Goal: Transaction & Acquisition: Purchase product/service

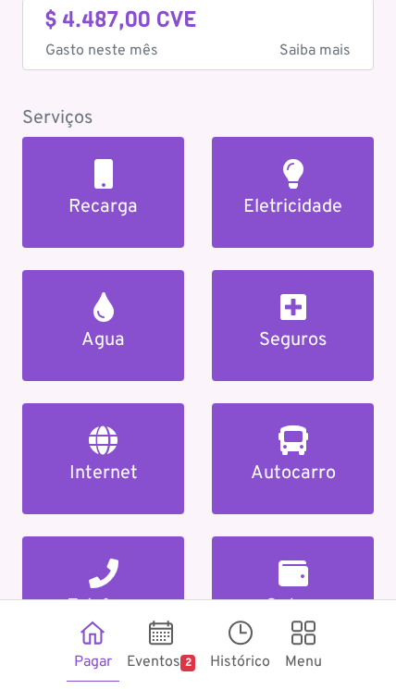
scroll to position [144, 0]
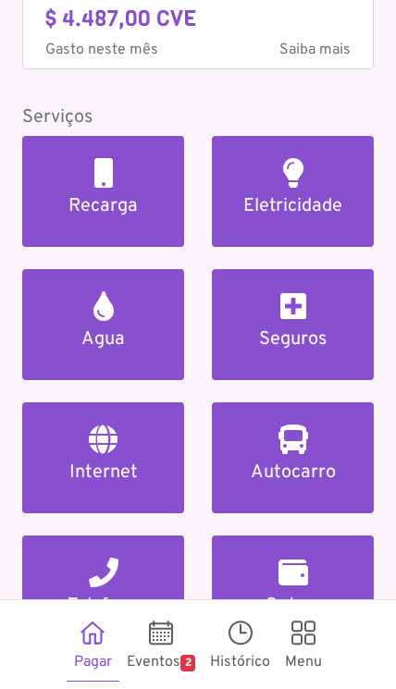
click at [346, 200] on h5 "Eletricidade" at bounding box center [292, 206] width 117 height 22
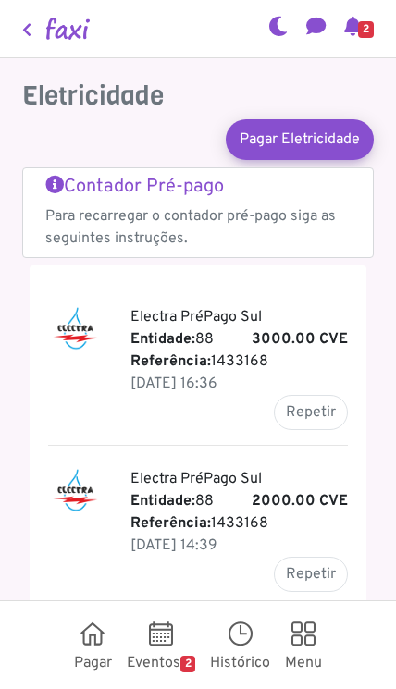
click at [312, 412] on button "Repetir" at bounding box center [311, 412] width 74 height 35
type input "*******"
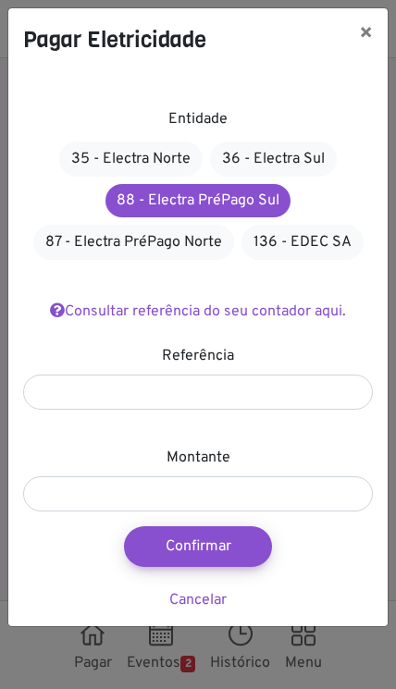
click at [209, 544] on button "Confirmar" at bounding box center [198, 546] width 148 height 41
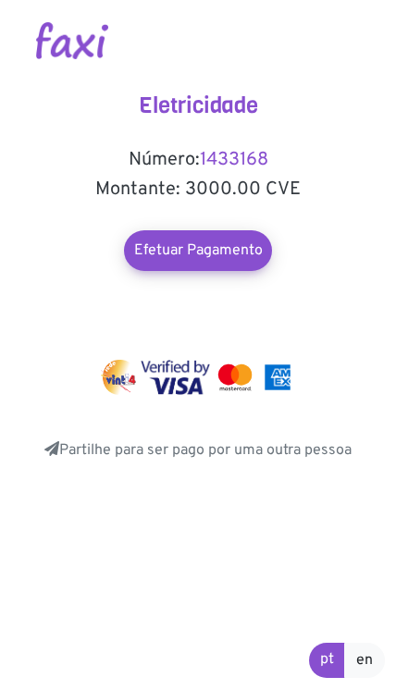
click at [229, 255] on link "Efetuar Pagamento" at bounding box center [198, 250] width 148 height 41
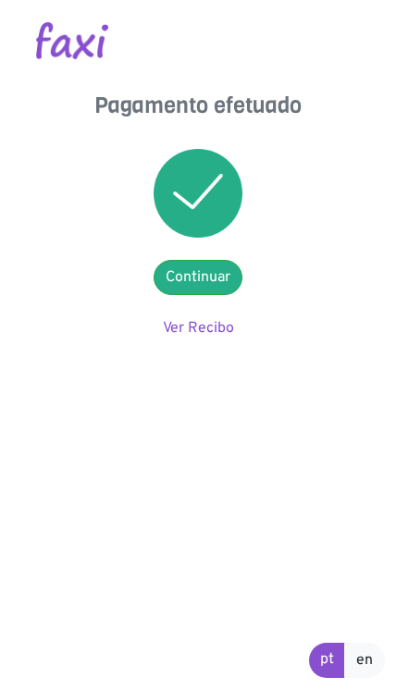
click at [222, 336] on link "Ver Recibo" at bounding box center [198, 328] width 71 height 18
